Goal: Task Accomplishment & Management: Complete application form

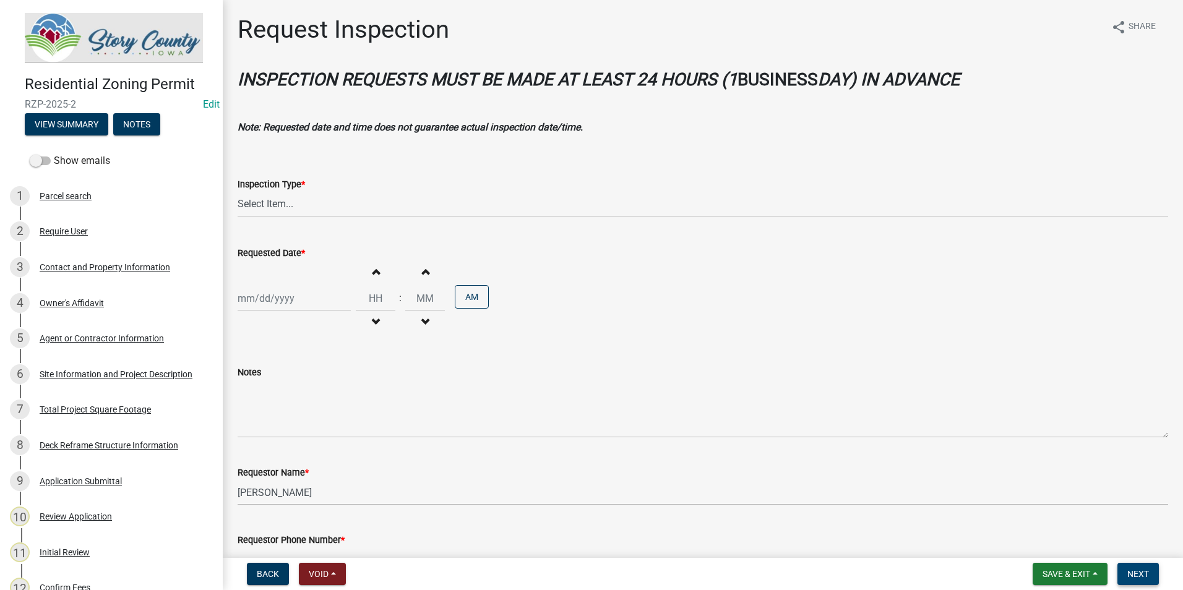
click at [1132, 577] on span "Next" at bounding box center [1138, 574] width 22 height 10
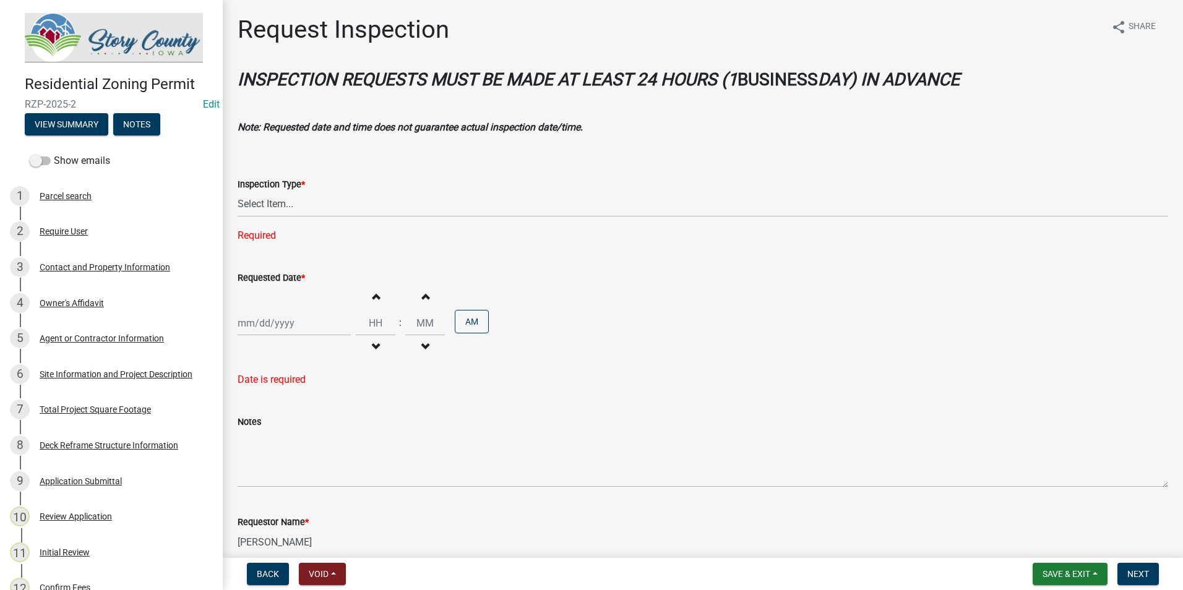
click at [787, 148] on div "Inspection Type * Select Item... Foundation Final Required" at bounding box center [703, 194] width 931 height 98
click at [1073, 575] on span "Save & Exit" at bounding box center [1067, 574] width 48 height 10
click at [1038, 544] on button "Save & Exit" at bounding box center [1057, 542] width 99 height 30
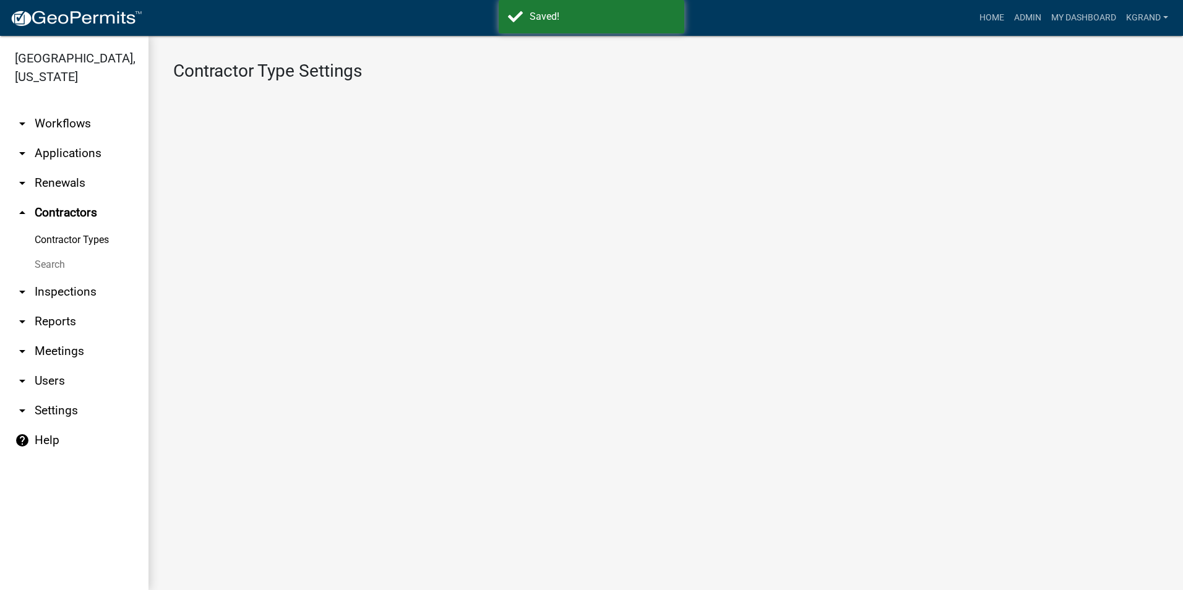
select select
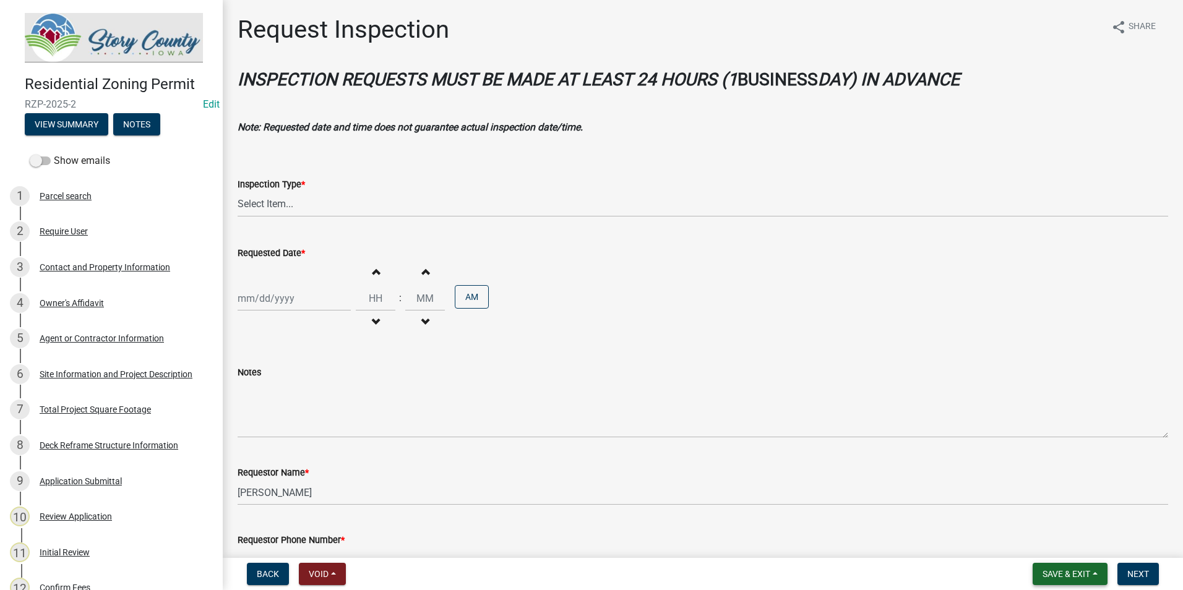
click at [1045, 570] on span "Save & Exit" at bounding box center [1067, 574] width 48 height 10
click at [1041, 535] on button "Save & Exit" at bounding box center [1057, 542] width 99 height 30
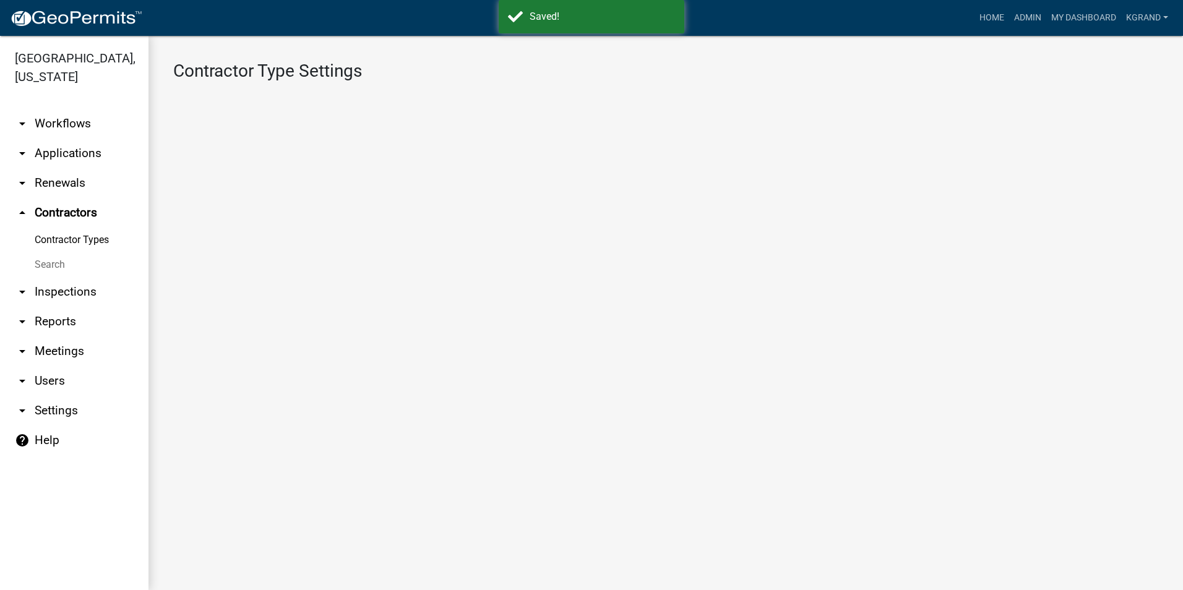
select select
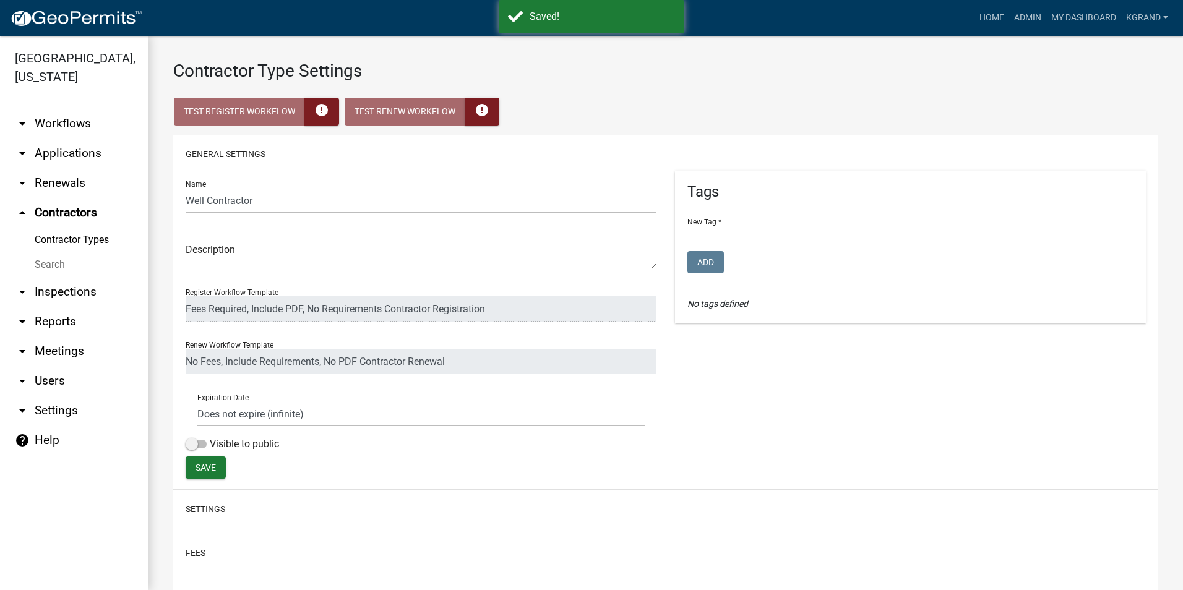
click at [785, 75] on h3 "Contractor Type Settings" at bounding box center [665, 71] width 985 height 21
click at [1073, 22] on link "My Dashboard" at bounding box center [1083, 18] width 75 height 24
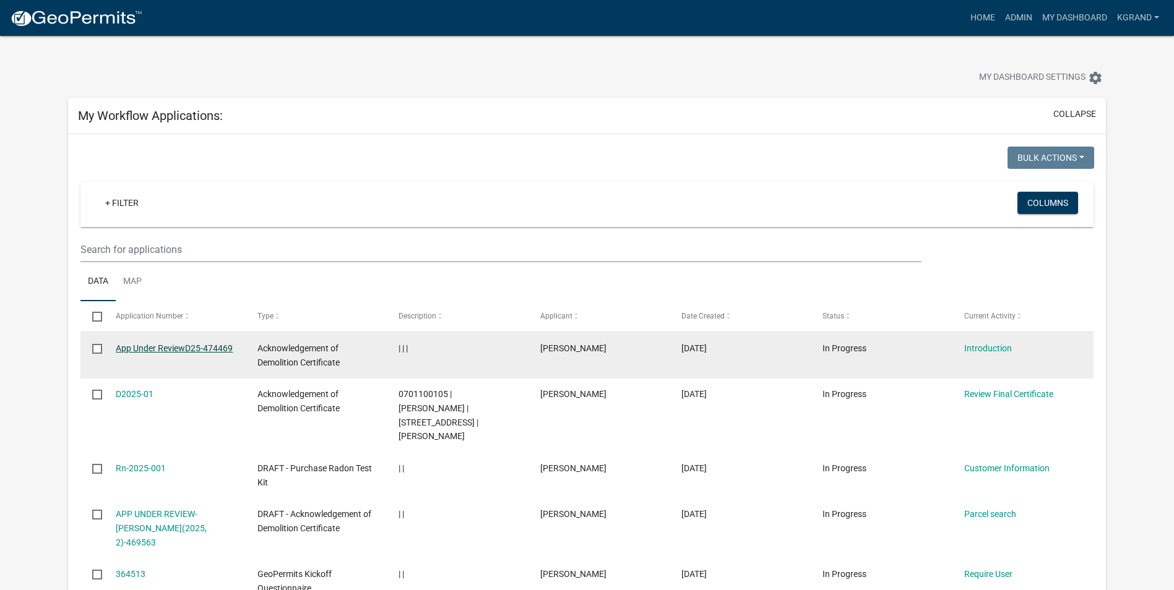
click at [142, 346] on link "App Under ReviewD25-474469" at bounding box center [174, 348] width 117 height 10
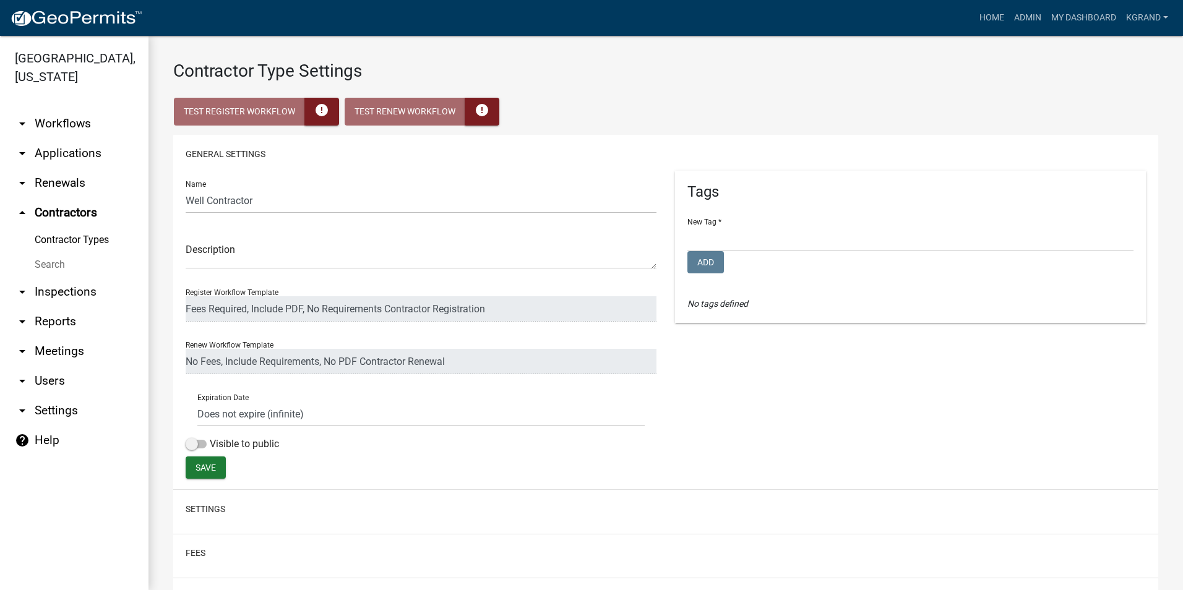
select select
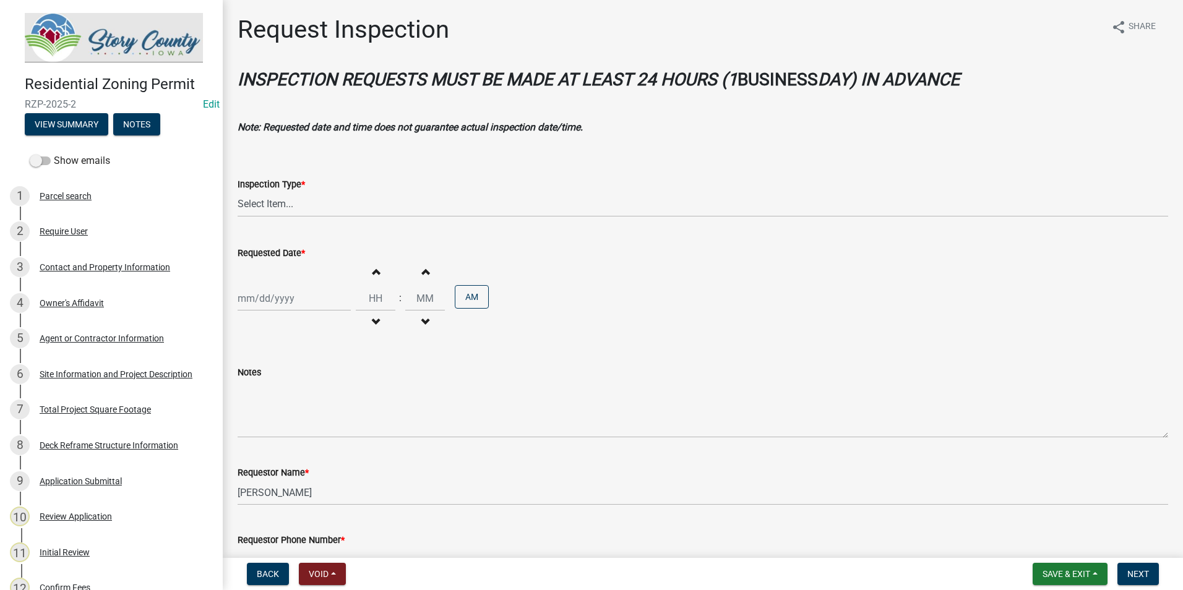
click at [574, 175] on form "Inspection Type * Select Item... Foundation Final" at bounding box center [703, 189] width 931 height 55
click at [1094, 576] on button "Save & Exit" at bounding box center [1070, 574] width 75 height 22
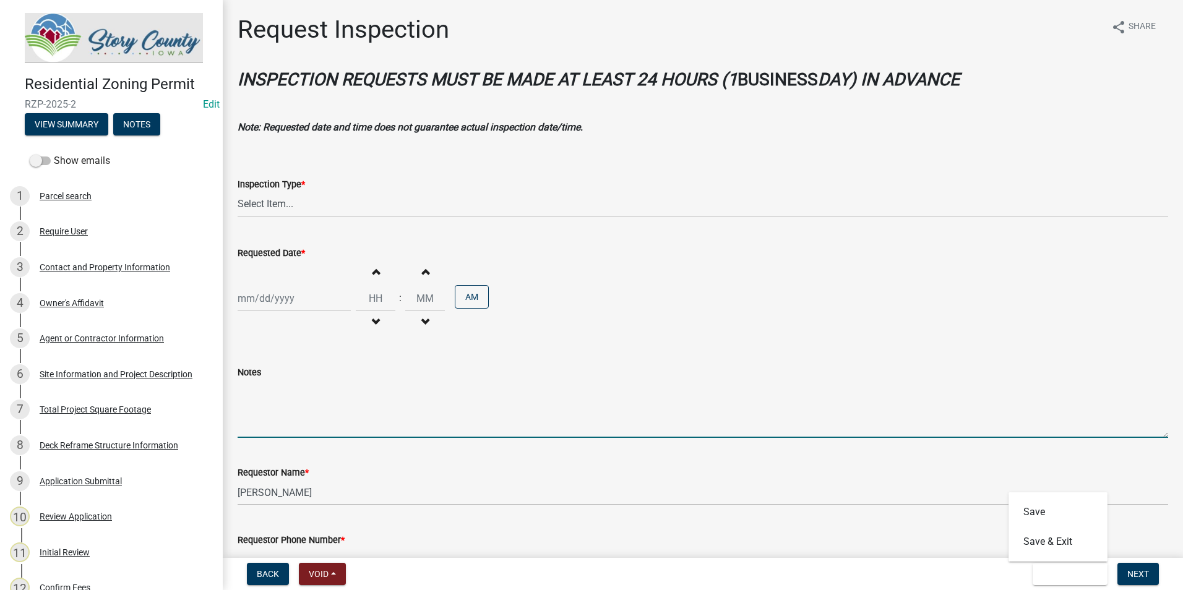
click at [882, 411] on textarea "Notes" at bounding box center [703, 409] width 931 height 58
click at [1062, 577] on span "Save & Exit" at bounding box center [1067, 574] width 48 height 10
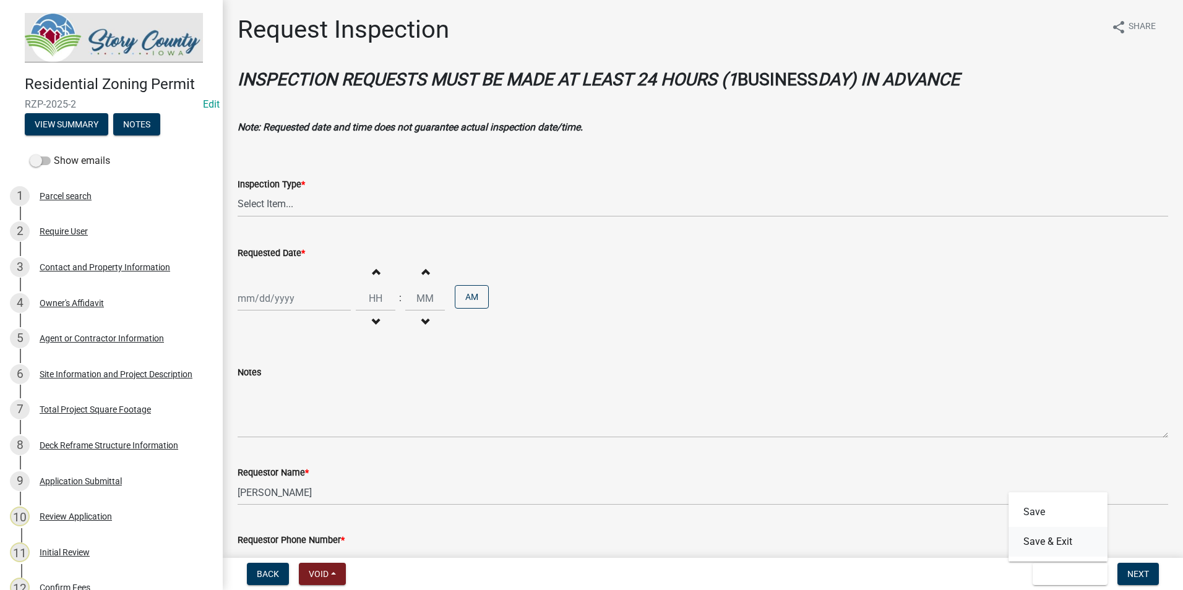
click at [1054, 546] on button "Save & Exit" at bounding box center [1057, 542] width 99 height 30
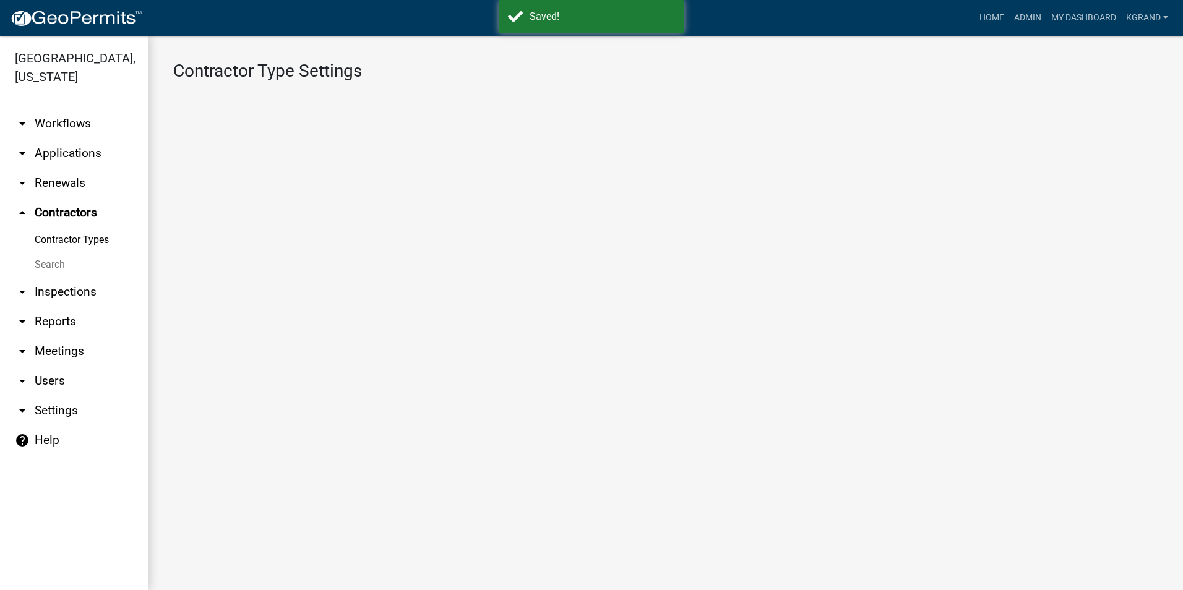
select select
